Goal: Information Seeking & Learning: Learn about a topic

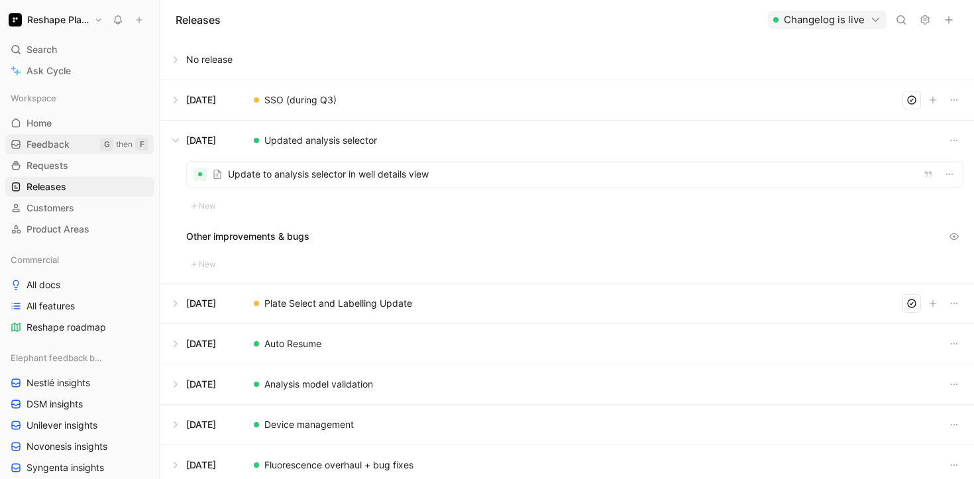
click at [79, 144] on link "Feedback G then F" at bounding box center [79, 144] width 148 height 20
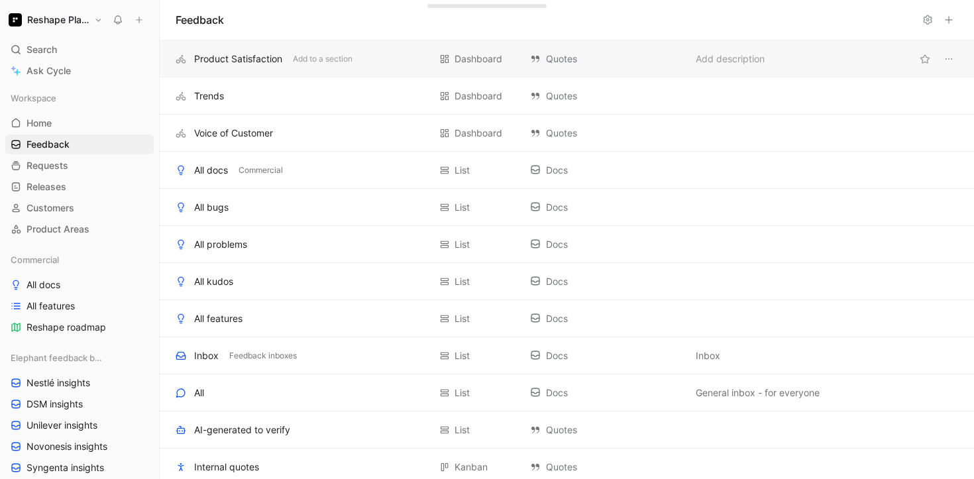
click at [372, 68] on div "Product Satisfaction Add to a section Dashboard Quotes Add description" at bounding box center [567, 58] width 814 height 37
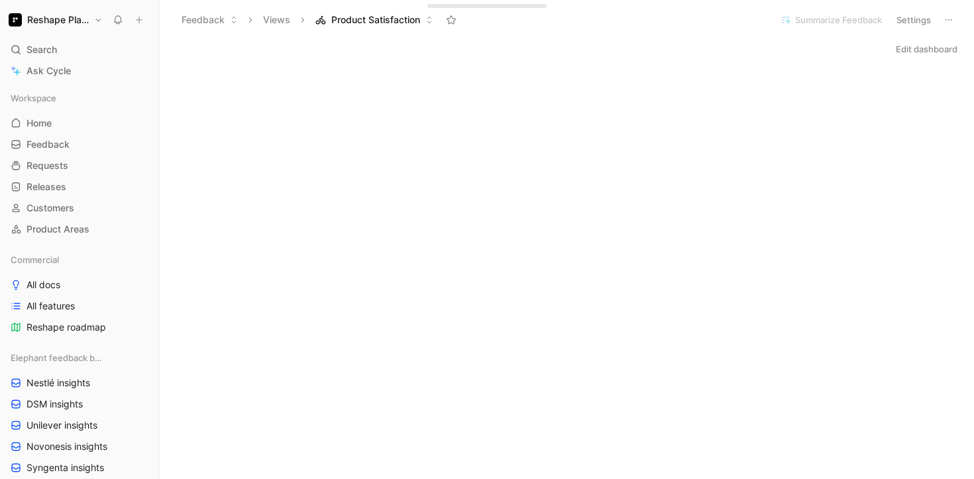
click at [276, 25] on button "Views" at bounding box center [276, 20] width 39 height 20
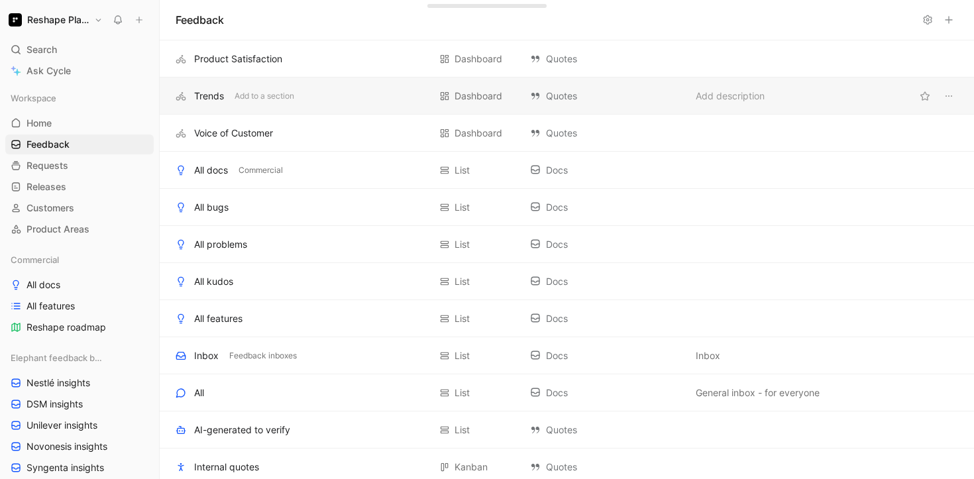
click at [216, 101] on div "Trends" at bounding box center [209, 96] width 30 height 16
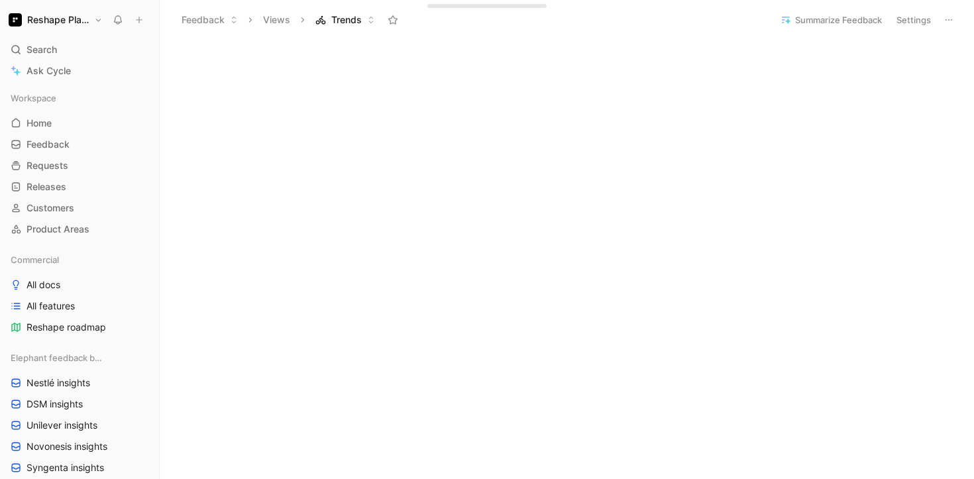
scroll to position [68, 0]
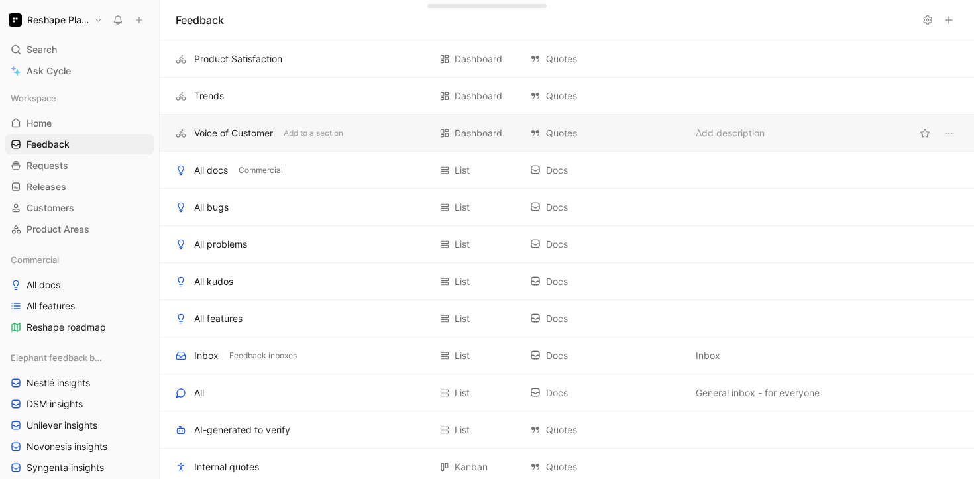
click at [256, 136] on div "Voice of Customer" at bounding box center [233, 133] width 79 height 16
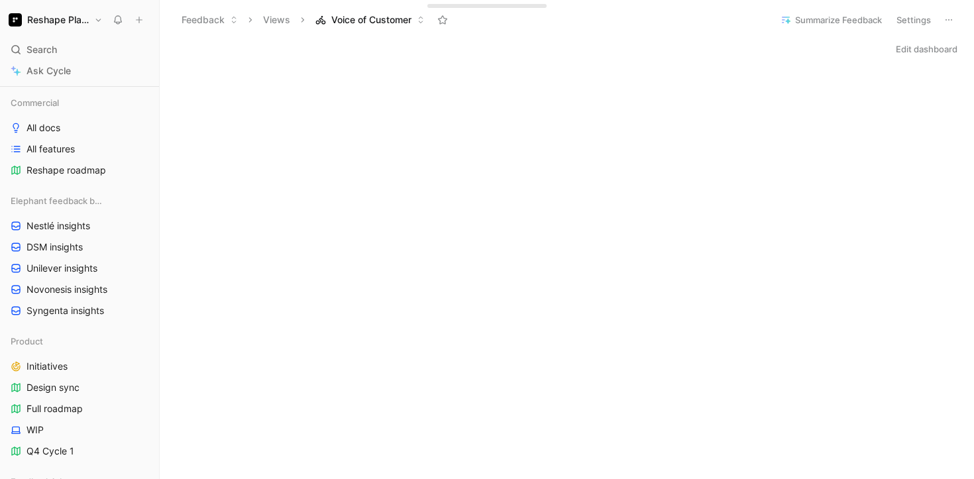
scroll to position [159, 0]
click at [109, 197] on icon at bounding box center [106, 198] width 9 height 9
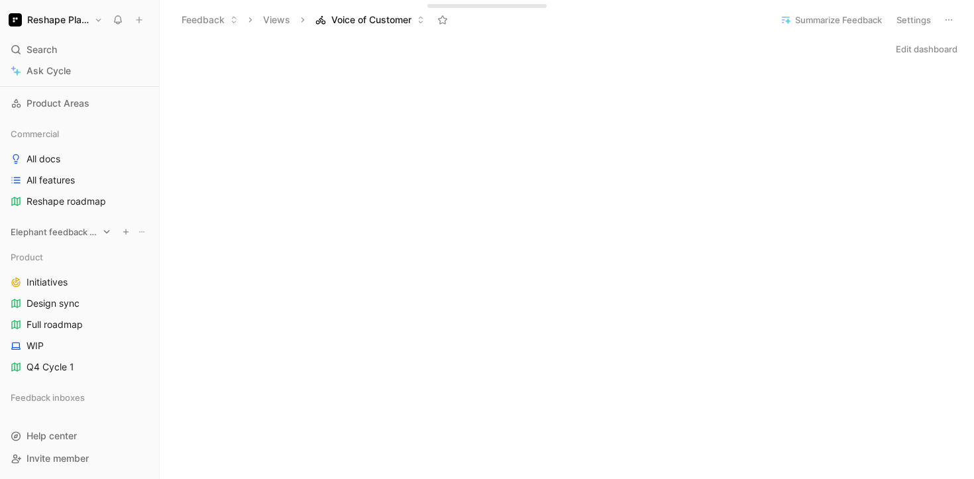
click at [105, 233] on icon at bounding box center [106, 231] width 9 height 9
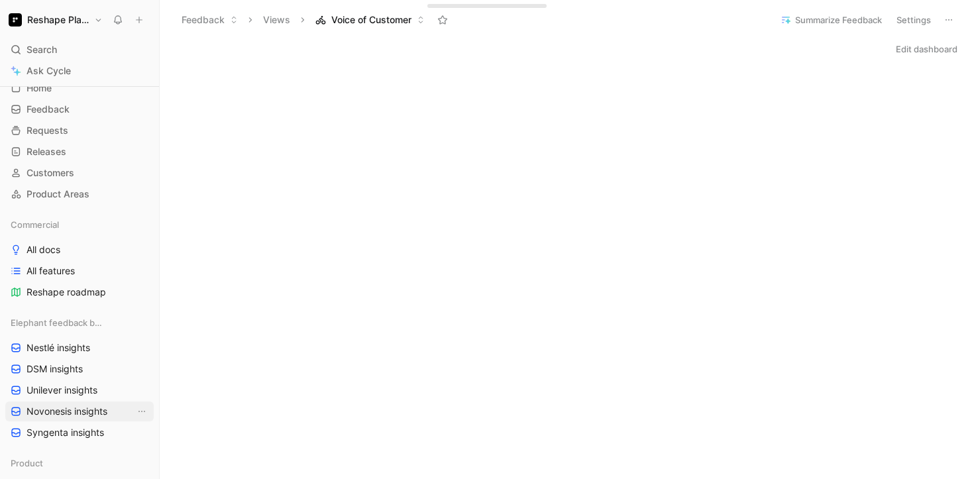
scroll to position [0, 0]
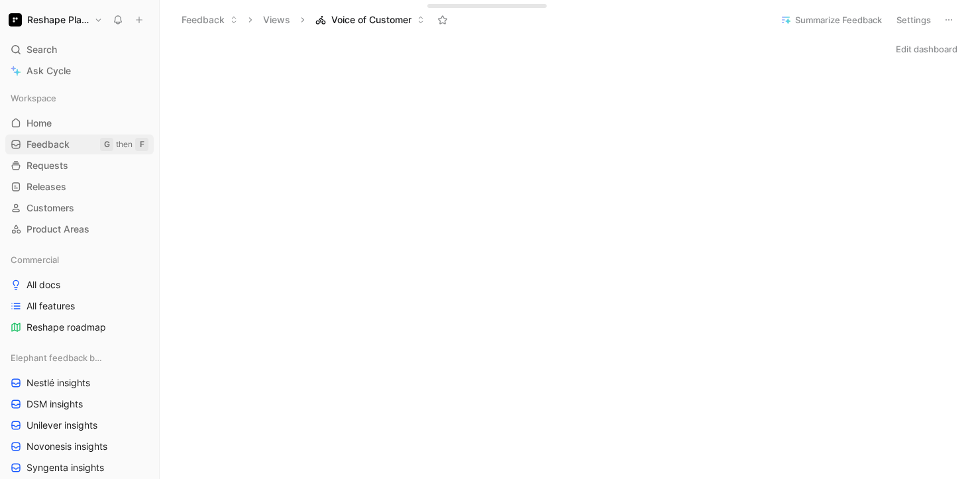
click at [57, 150] on span "Feedback" at bounding box center [48, 144] width 43 height 13
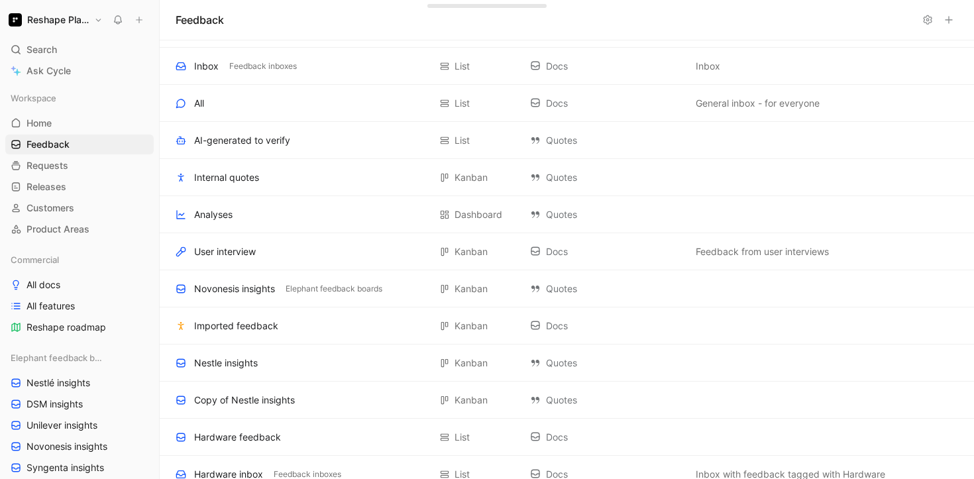
scroll to position [291, 0]
click at [238, 251] on div "User interview" at bounding box center [225, 250] width 62 height 16
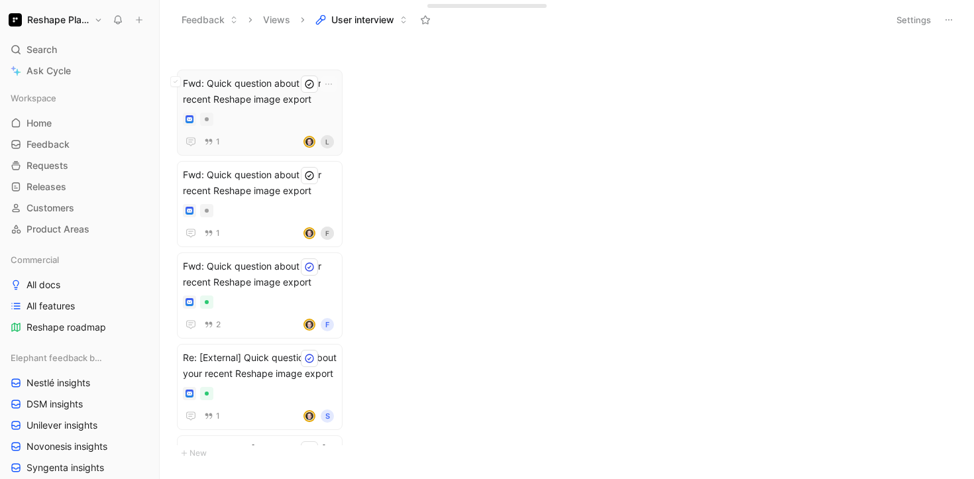
click at [240, 89] on span "Fwd: Quick question about your recent Reshape image export" at bounding box center [260, 92] width 154 height 32
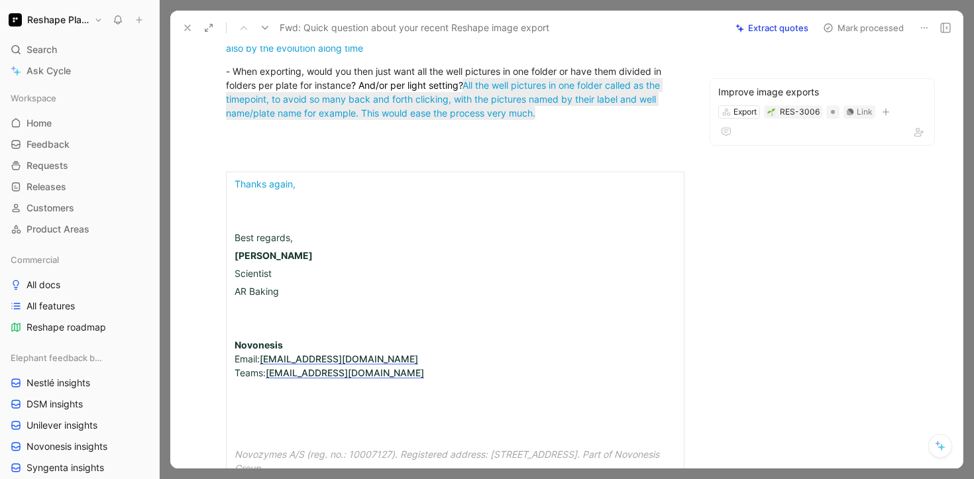
scroll to position [417, 0]
